Goal: Information Seeking & Learning: Compare options

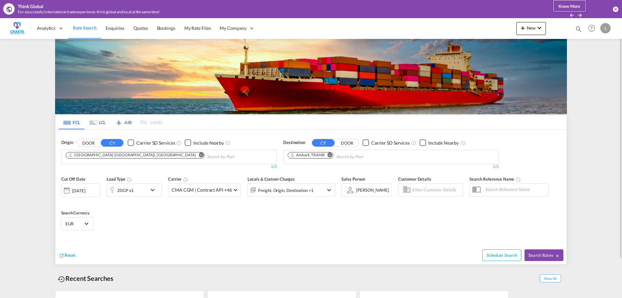
click at [331, 154] on md-icon "Remove" at bounding box center [330, 154] width 5 height 5
type input "acajutla"
click at [315, 169] on div "Acajutla [GEOGRAPHIC_DATA] SVAQJ" at bounding box center [337, 171] width 123 height 19
click at [555, 255] on md-icon "icon-arrow-right" at bounding box center [557, 255] width 5 height 5
type input "ITGOA to SVAQJ / [DATE]"
